Goal: Task Accomplishment & Management: Use online tool/utility

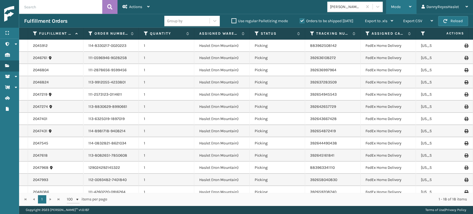
click at [402, 6] on div "Mode" at bounding box center [401, 7] width 21 height 14
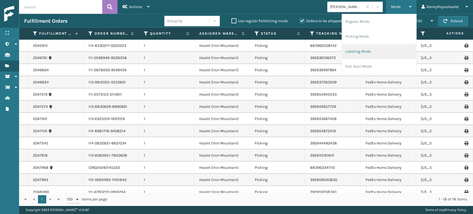
click at [367, 54] on li "Labeling Mode" at bounding box center [379, 51] width 74 height 15
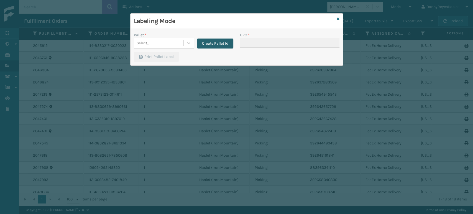
click at [212, 47] on button "Create Pallet Id" at bounding box center [215, 44] width 36 height 10
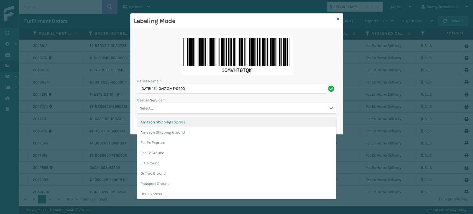
click at [184, 107] on div "Select..." at bounding box center [231, 108] width 189 height 9
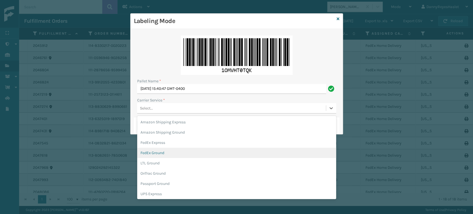
click at [168, 151] on div "FedEx Ground" at bounding box center [236, 153] width 199 height 10
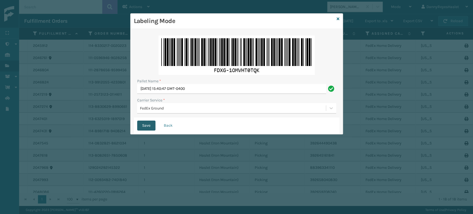
click at [146, 127] on button "Save" at bounding box center [146, 126] width 18 height 10
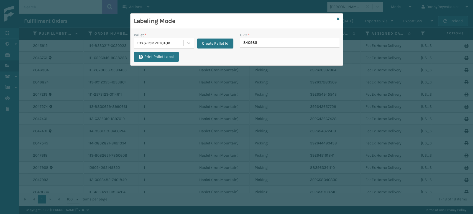
type input "8409851"
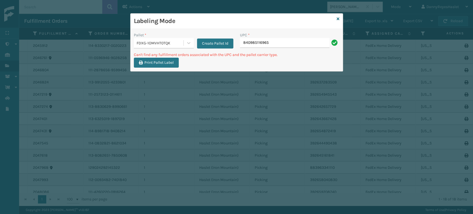
drag, startPoint x: 276, startPoint y: 42, endPoint x: 151, endPoint y: 47, distance: 124.9
click at [151, 47] on div "Pallet * FDXG-1OMVHT0TQK Create Pallet Id UPC * 840985116965" at bounding box center [237, 42] width 212 height 20
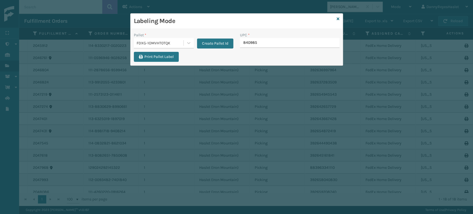
type input "8409851"
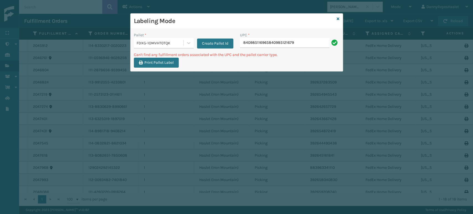
drag, startPoint x: 301, startPoint y: 41, endPoint x: 207, endPoint y: 29, distance: 94.8
click at [207, 29] on div "Pallet * FDXG-1OMVHT0TQK Create Pallet Id UPC * 840985116965840985121679 Can't …" at bounding box center [237, 50] width 212 height 42
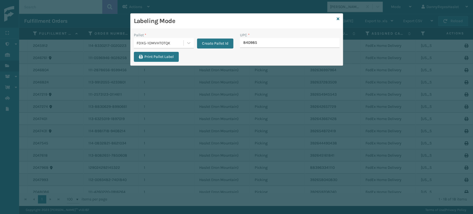
type input "8409851"
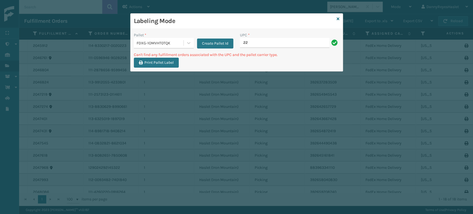
type input "2"
type input "5"
click at [338, 19] on icon at bounding box center [338, 19] width 3 height 4
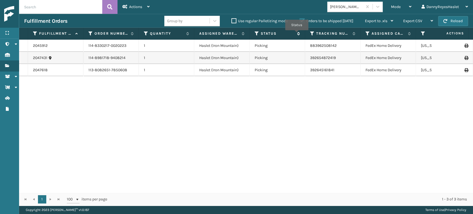
click at [297, 34] on icon at bounding box center [298, 33] width 4 height 3
